Goal: Task Accomplishment & Management: Manage account settings

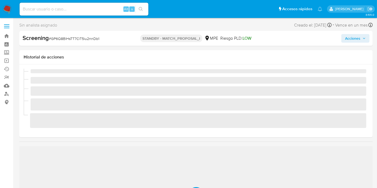
scroll to position [227, 0]
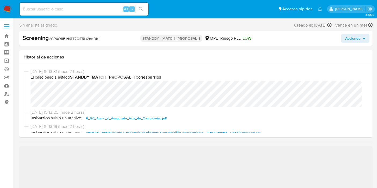
select select "10"
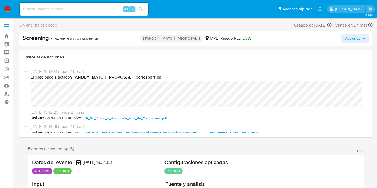
click at [80, 38] on span "# GP6Q8BlHsTT7CiT5iu2nnDb1" at bounding box center [74, 38] width 50 height 5
copy span "GP6Q8BlHsTT7CiT5iu2nnDb1"
click at [9, 7] on img at bounding box center [7, 9] width 9 height 9
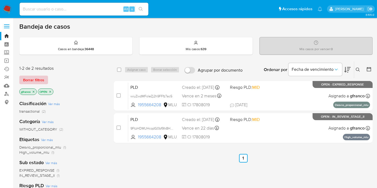
click at [40, 78] on span "Borrar filtros" at bounding box center [33, 80] width 21 height 8
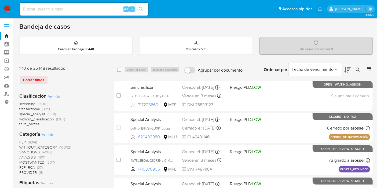
click at [360, 70] on icon at bounding box center [358, 70] width 4 height 4
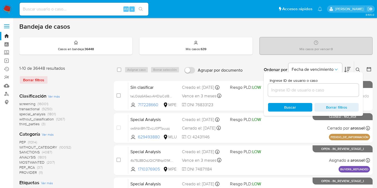
click at [314, 91] on input at bounding box center [313, 90] width 91 height 7
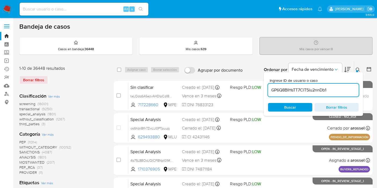
type input "GP6Q8BlHsTT7CiT5iu2nnDb1"
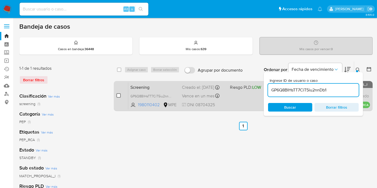
click at [118, 95] on input "checkbox" at bounding box center [119, 95] width 4 height 4
checkbox input "true"
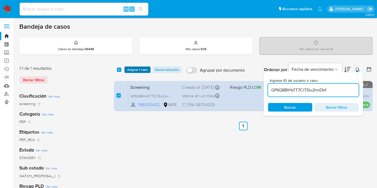
click at [138, 68] on span "Asignar 1 caso" at bounding box center [137, 69] width 21 height 5
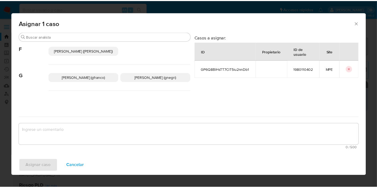
scroll to position [60, 0]
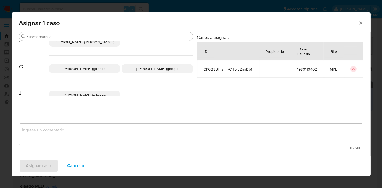
click at [95, 67] on p "Giorgio Franco Cabrera (gfranco)" at bounding box center [84, 68] width 71 height 9
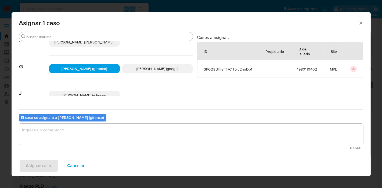
click at [119, 137] on textarea "assign-modal" at bounding box center [191, 134] width 344 height 21
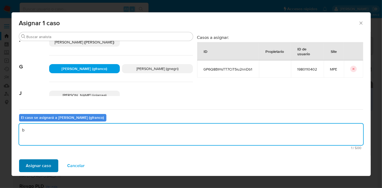
type textarea "b"
click at [45, 164] on span "Asignar caso" at bounding box center [38, 166] width 25 height 12
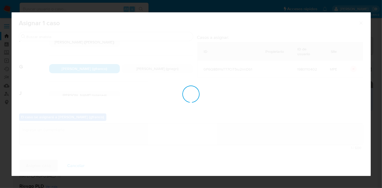
checkbox input "false"
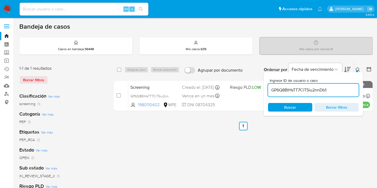
click at [153, 122] on ul "Anterior 1 Siguiente" at bounding box center [243, 126] width 259 height 9
click at [98, 122] on div "PEP (1)" at bounding box center [62, 122] width 86 height 5
